Goal: Information Seeking & Learning: Learn about a topic

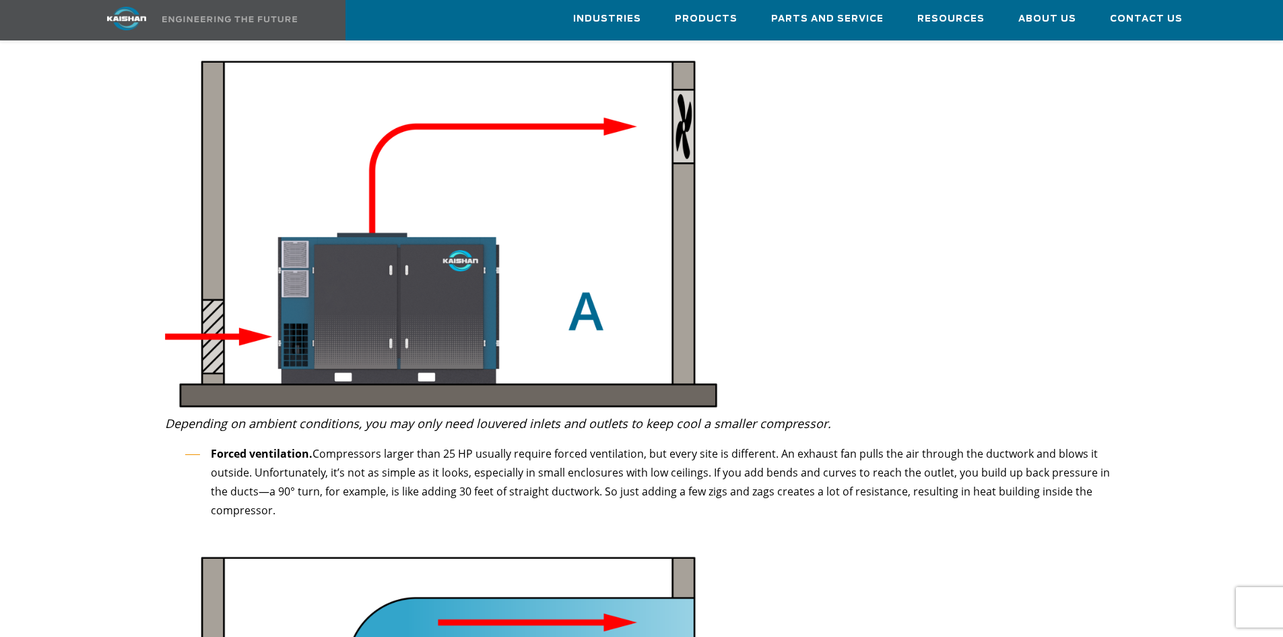
scroll to position [2964, 0]
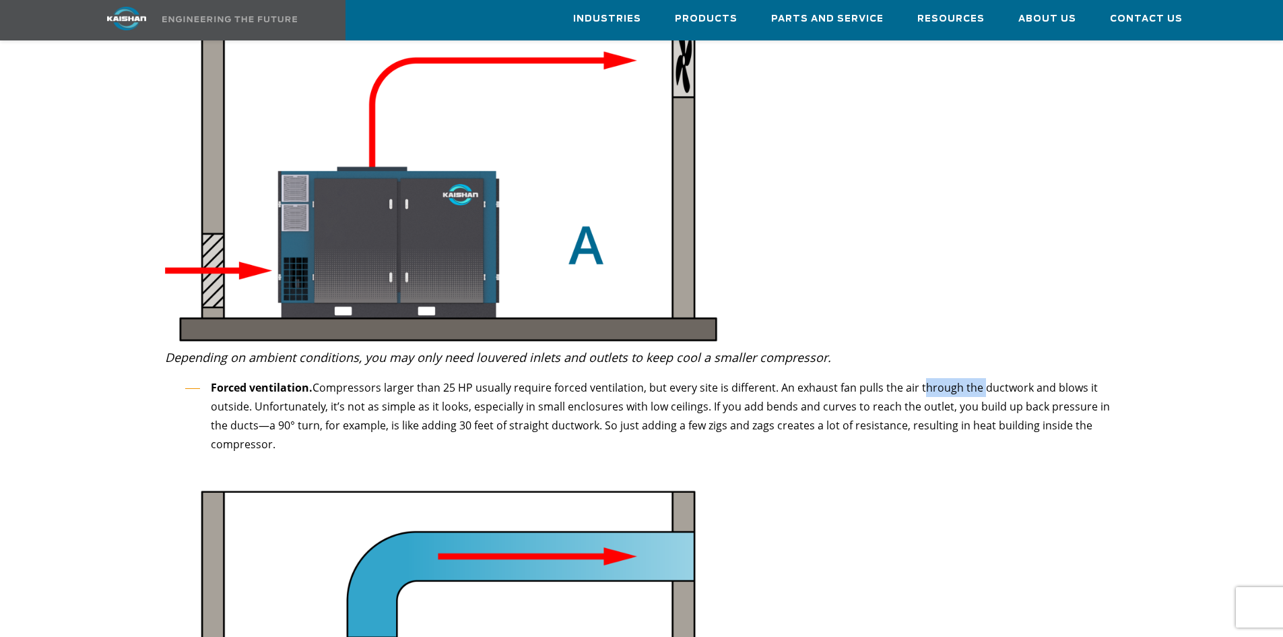
drag, startPoint x: 915, startPoint y: 373, endPoint x: 973, endPoint y: 371, distance: 58.0
click at [973, 378] on li "Forced ventilation. Compressors larger than 25 HP usually require forced ventil…" at bounding box center [652, 416] width 934 height 76
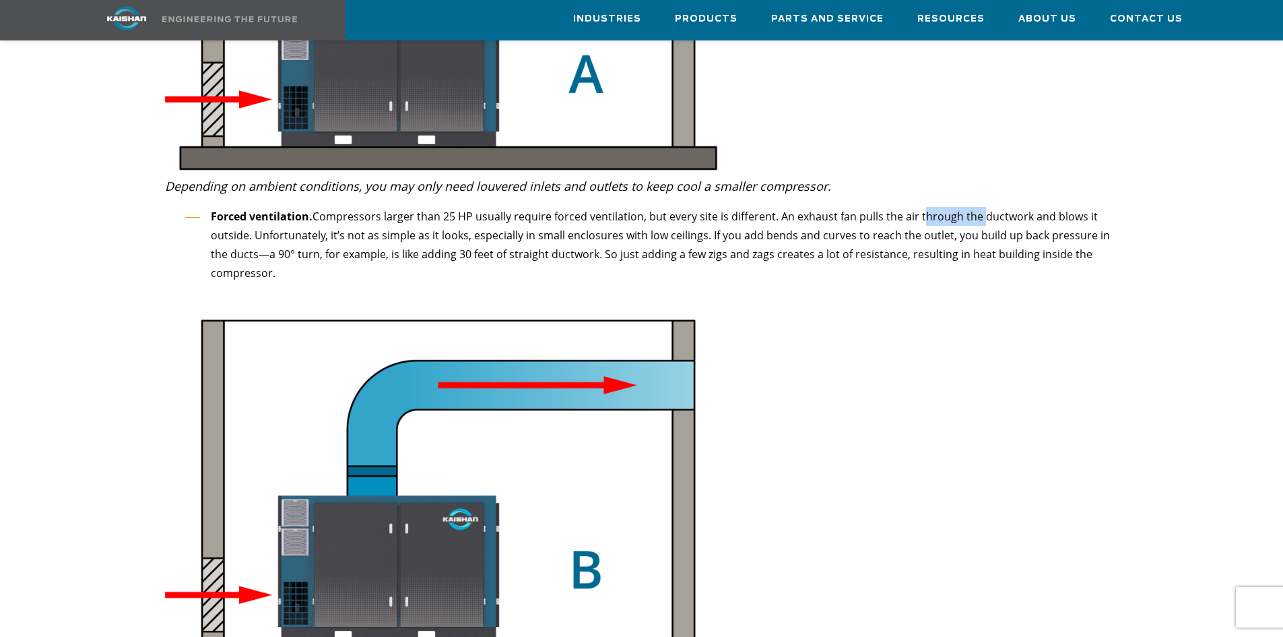
scroll to position [3166, 0]
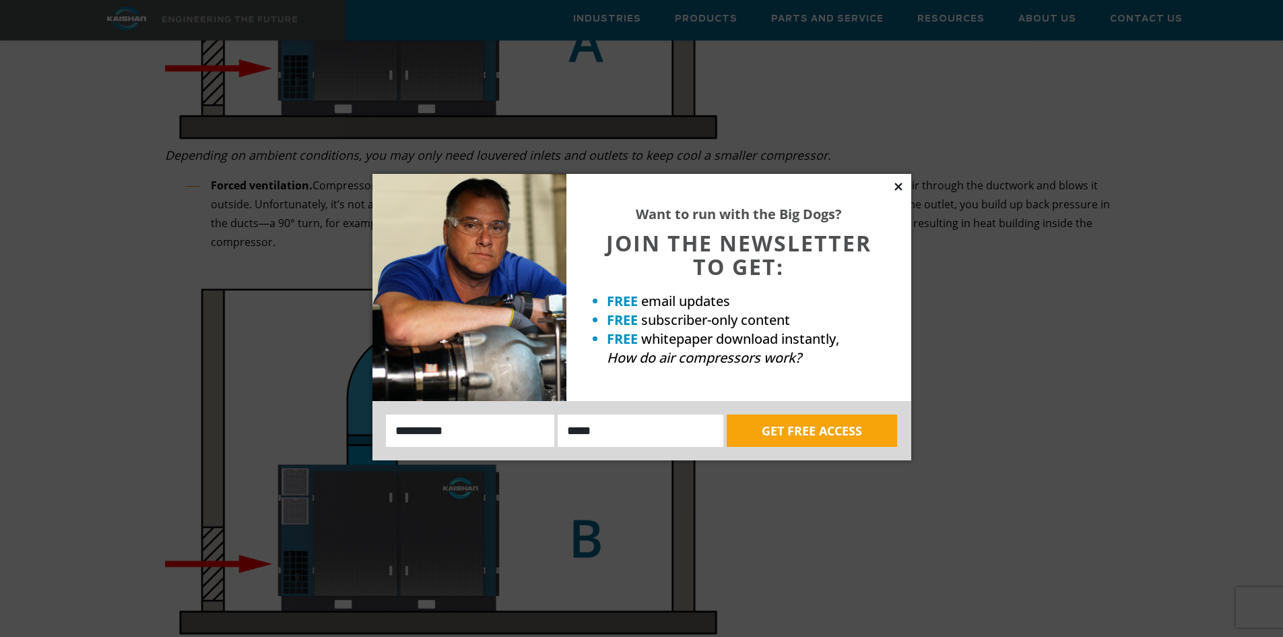
click at [900, 185] on icon at bounding box center [898, 186] width 7 height 7
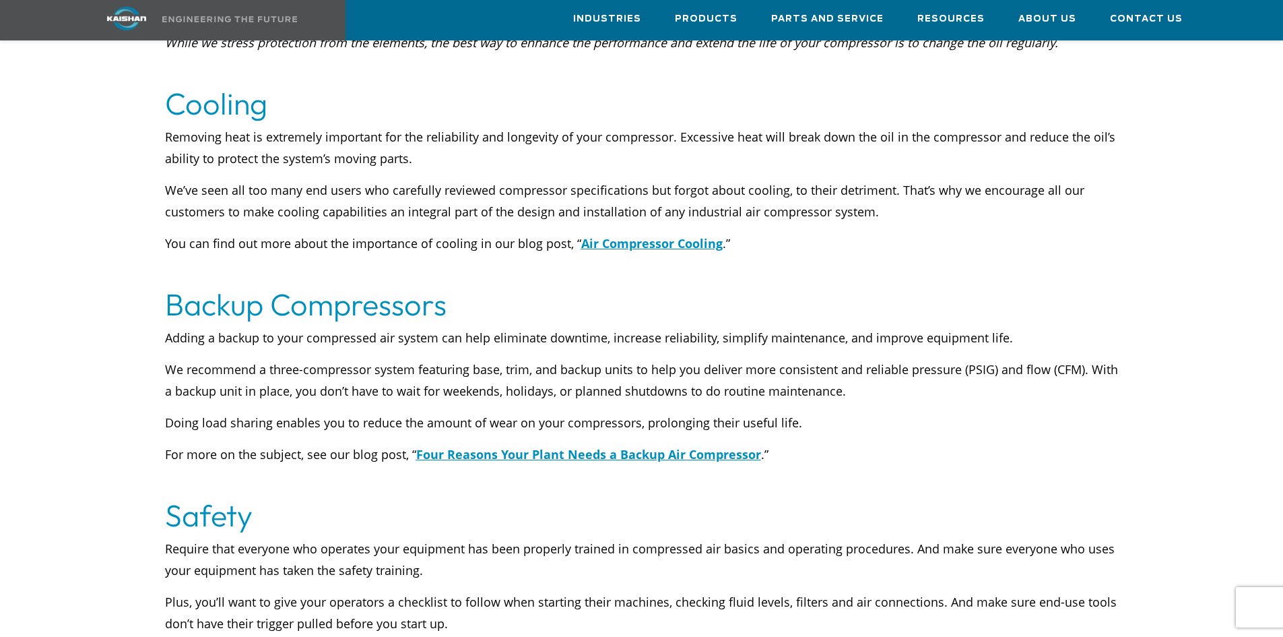
scroll to position [4918, 0]
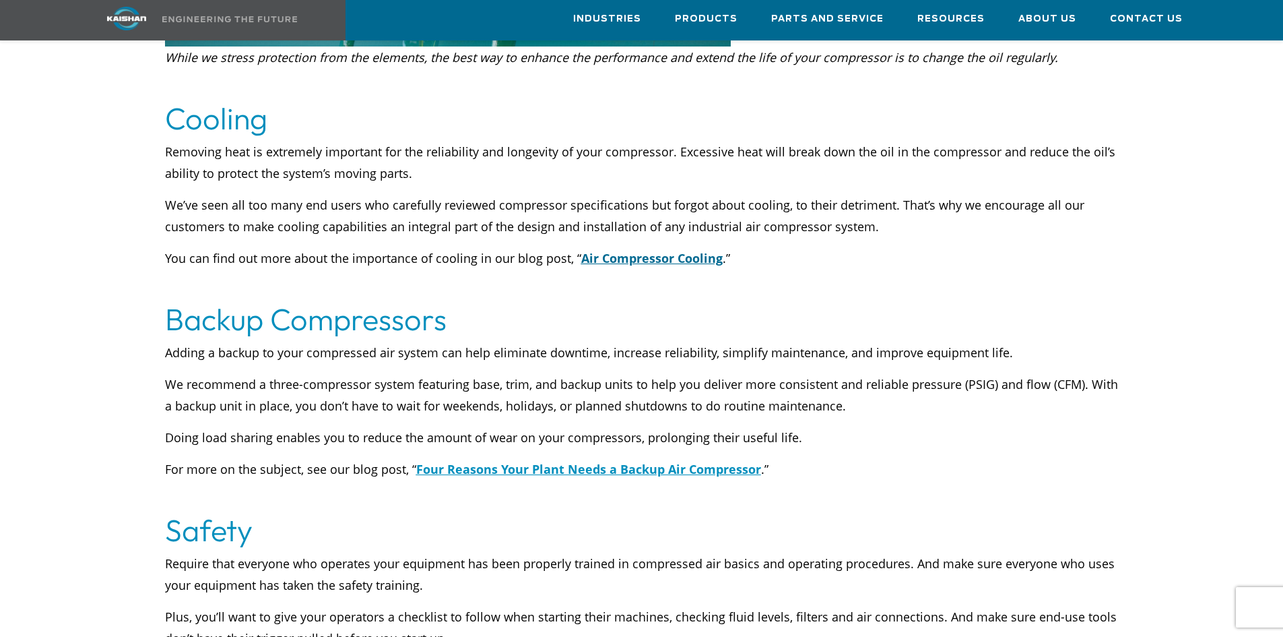
click at [677, 250] on u "Air Compressor Cooling" at bounding box center [651, 258] width 141 height 16
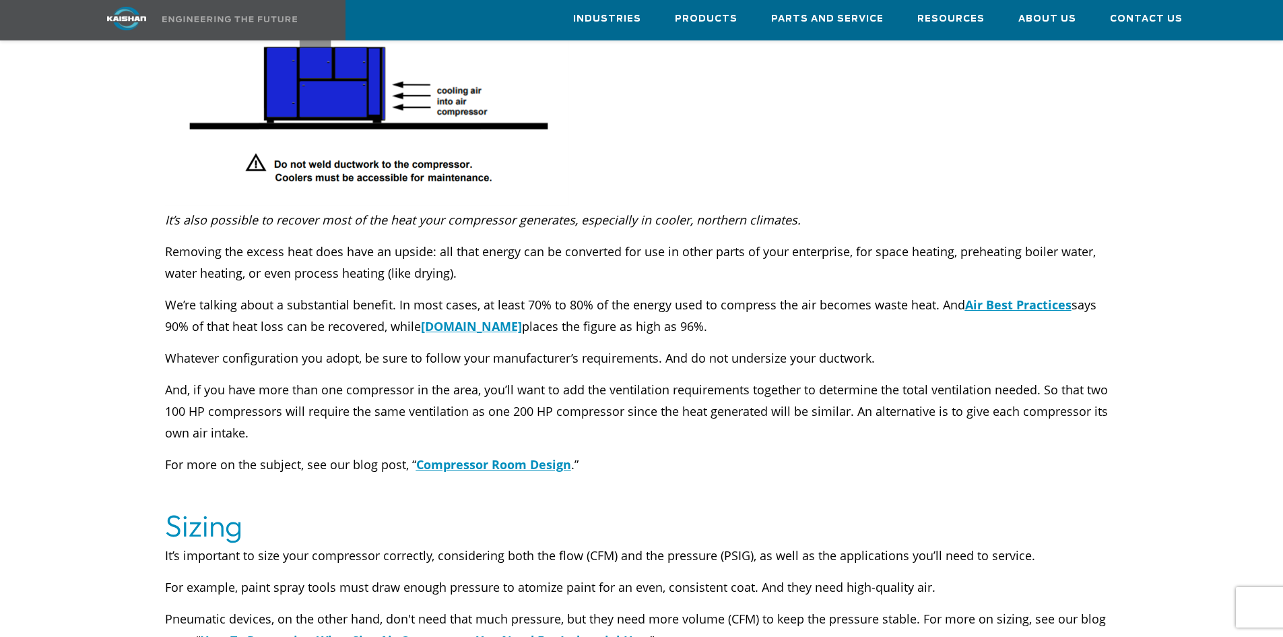
scroll to position [3907, 0]
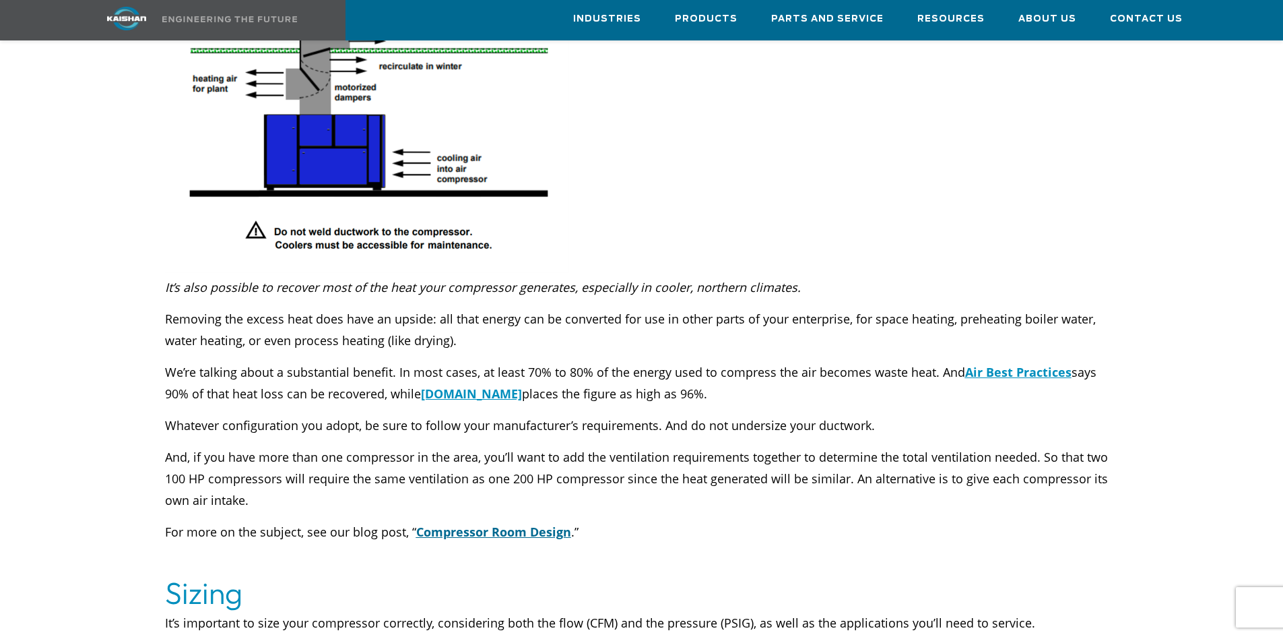
click at [491, 523] on u "Compressor Room Design" at bounding box center [493, 531] width 155 height 16
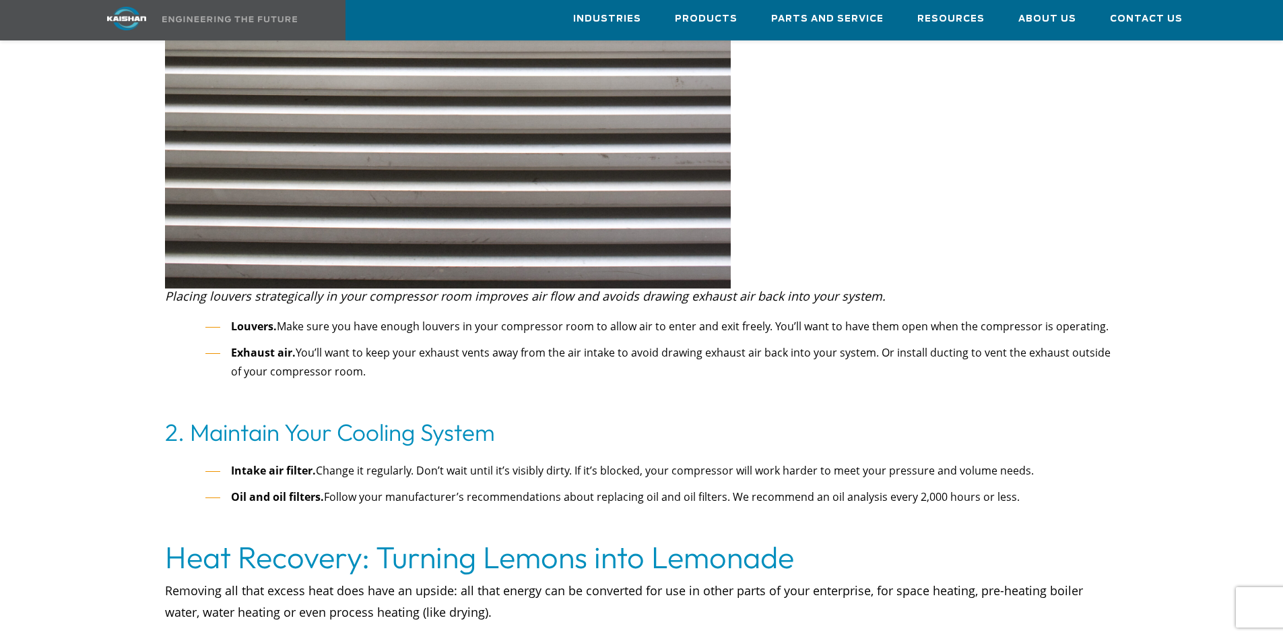
scroll to position [3436, 0]
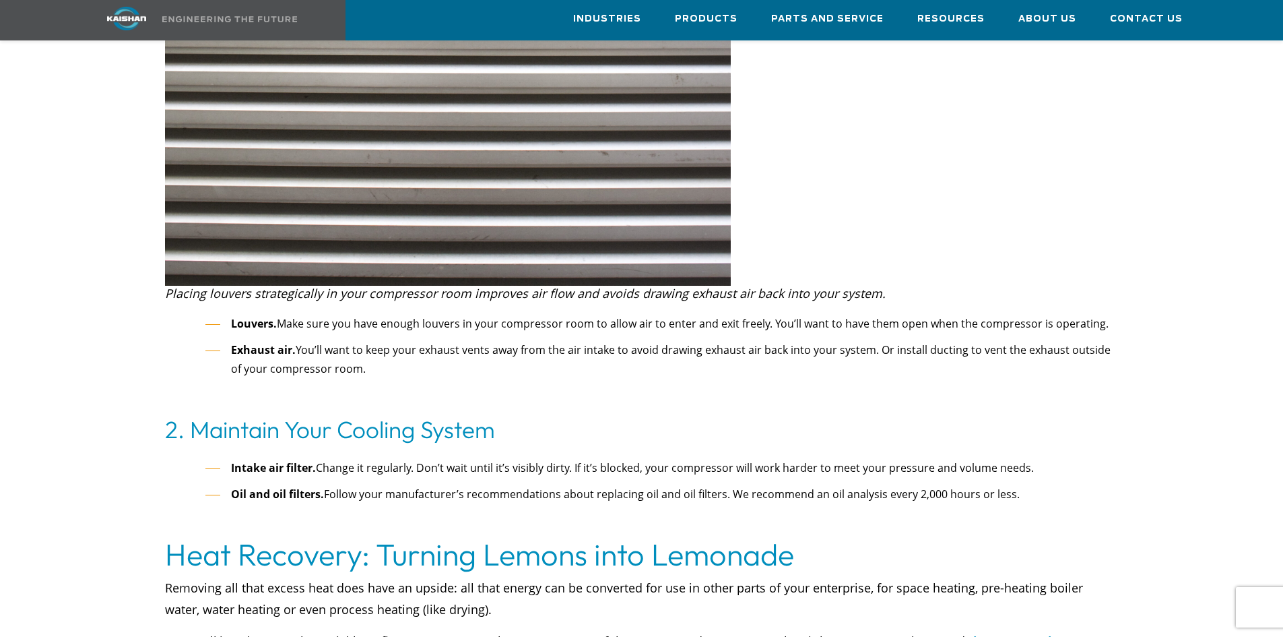
drag, startPoint x: 458, startPoint y: 300, endPoint x: 567, endPoint y: 291, distance: 109.5
click at [567, 340] on li "Exhaust air. You’ll want to keep your exhaust vents away from the air intake to…" at bounding box center [662, 359] width 914 height 38
click at [628, 340] on li "Exhaust air. You’ll want to keep your exhaust vents away from the air intake to…" at bounding box center [662, 359] width 914 height 38
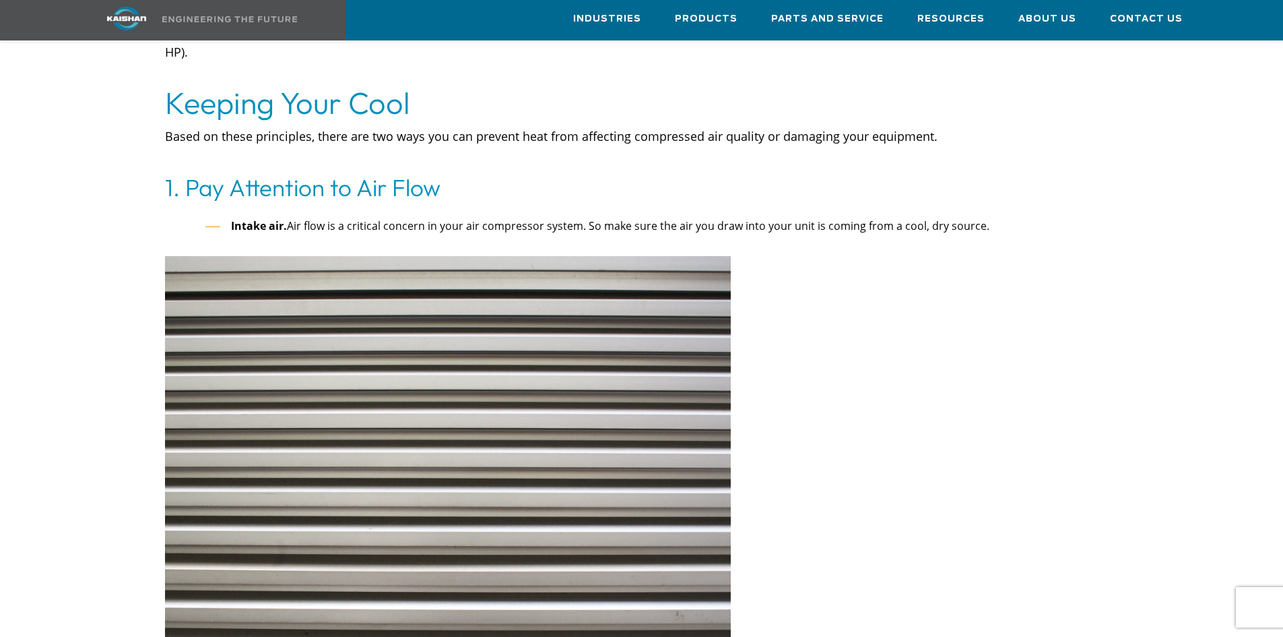
scroll to position [2897, 0]
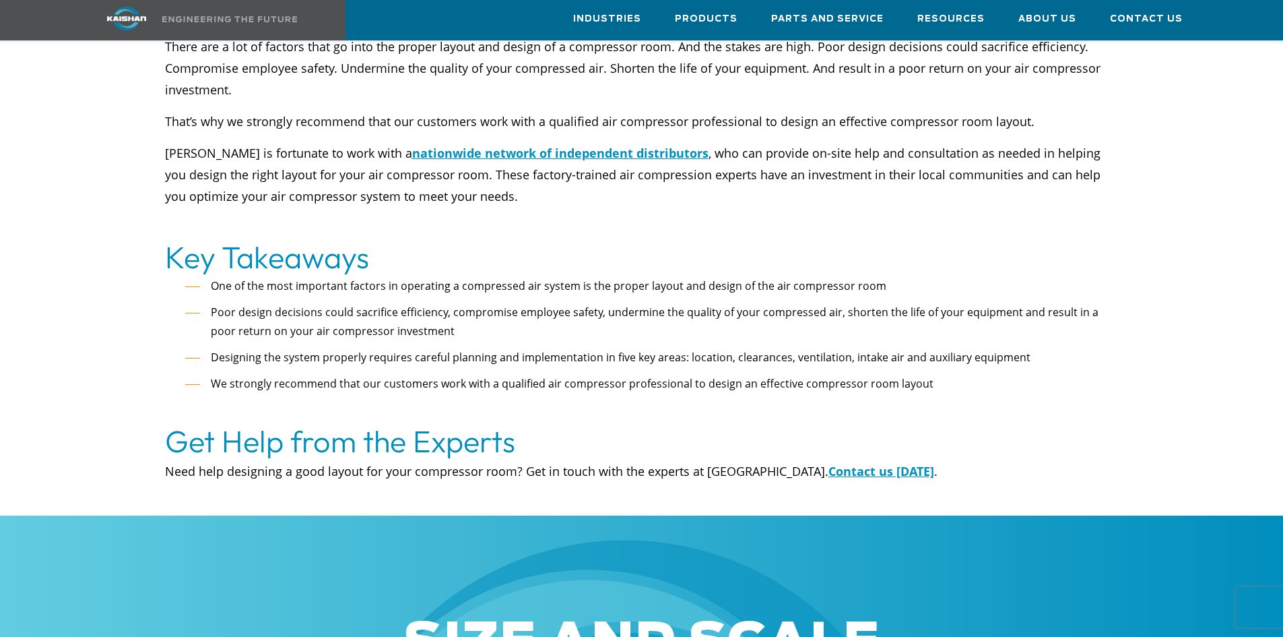
scroll to position [3705, 0]
